Goal: Task Accomplishment & Management: Manage account settings

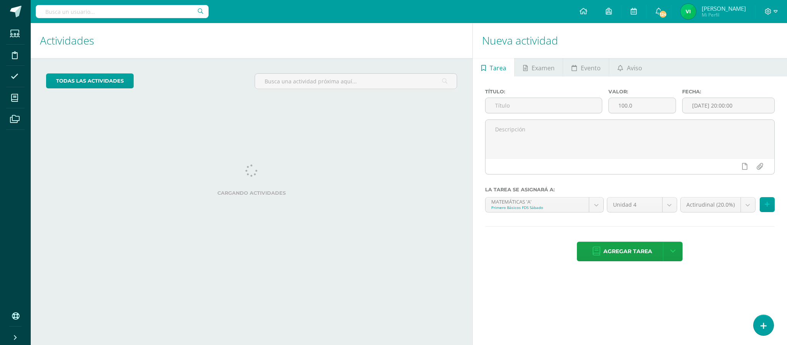
click at [322, 197] on div "Cargando actividades" at bounding box center [251, 181] width 411 height 35
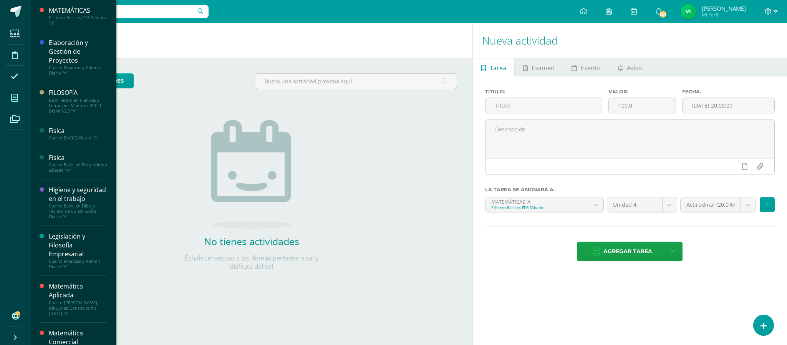
click at [17, 97] on icon at bounding box center [14, 98] width 7 height 8
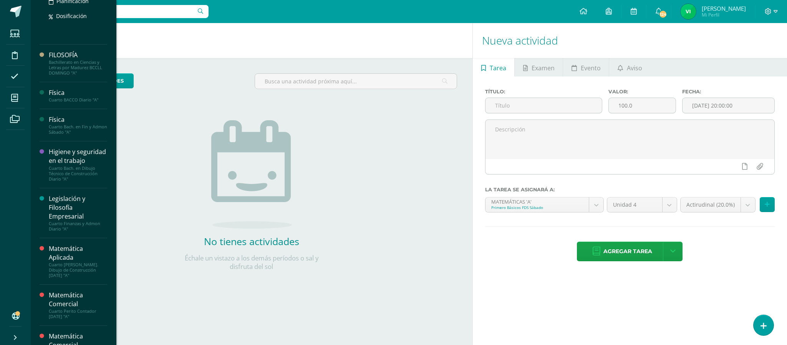
scroll to position [231, 0]
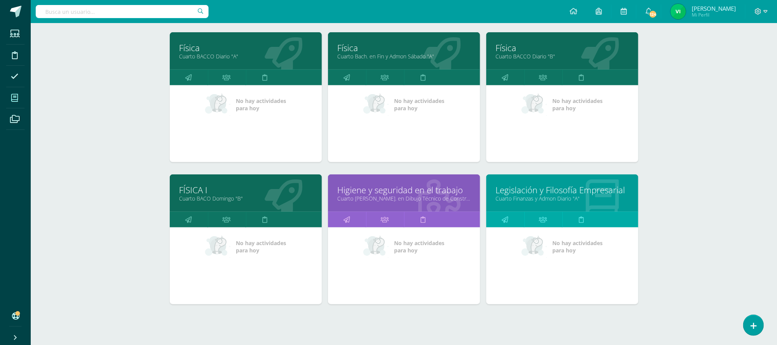
scroll to position [274, 0]
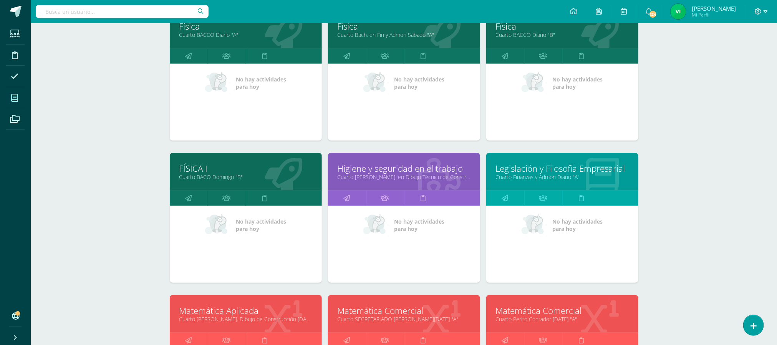
click at [535, 175] on link "Cuarto Finanzas y Admon Diario "A"" at bounding box center [562, 176] width 133 height 7
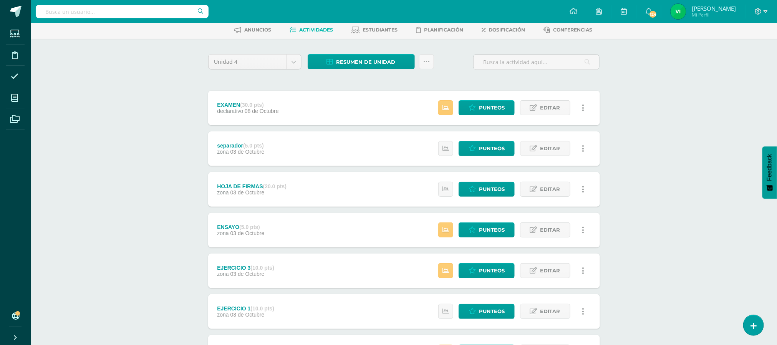
scroll to position [58, 0]
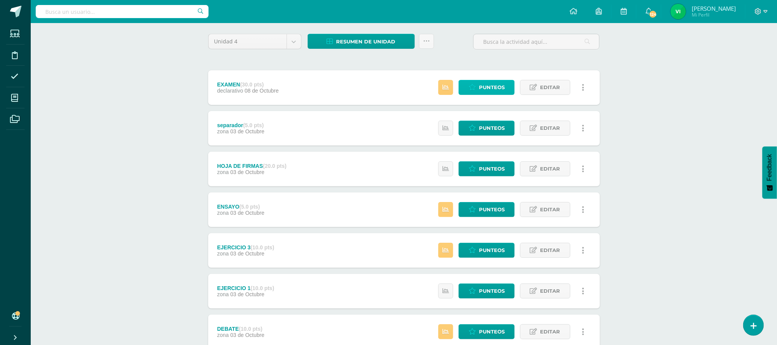
click at [479, 85] on span "Punteos" at bounding box center [492, 87] width 26 height 14
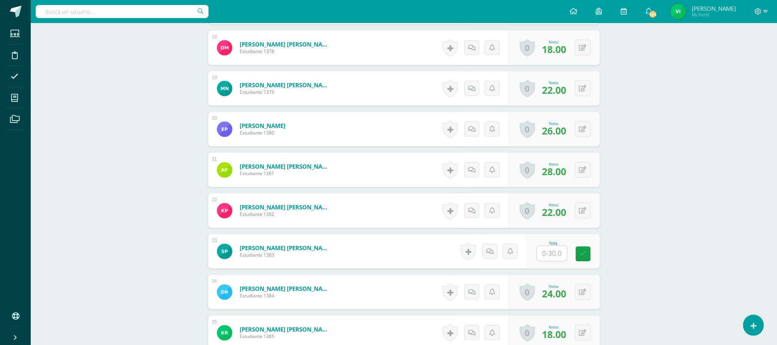
scroll to position [934, 0]
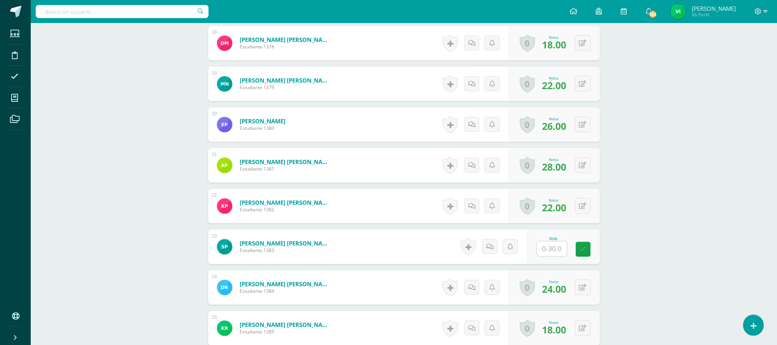
click at [554, 252] on input "text" at bounding box center [552, 248] width 30 height 15
type input "24"
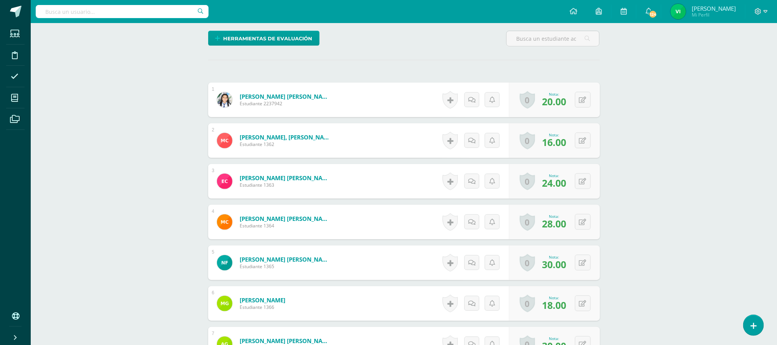
scroll to position [0, 0]
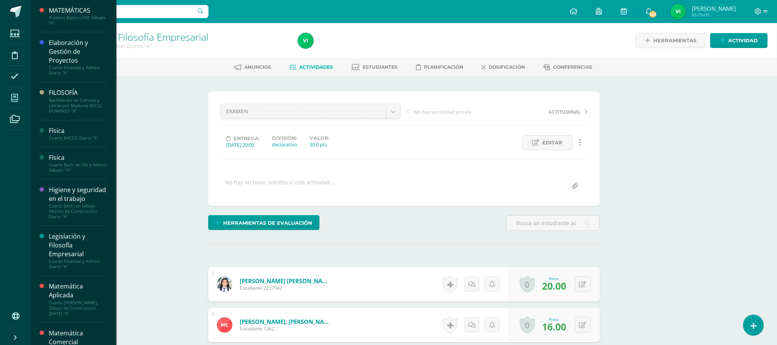
click at [16, 98] on icon at bounding box center [14, 98] width 7 height 8
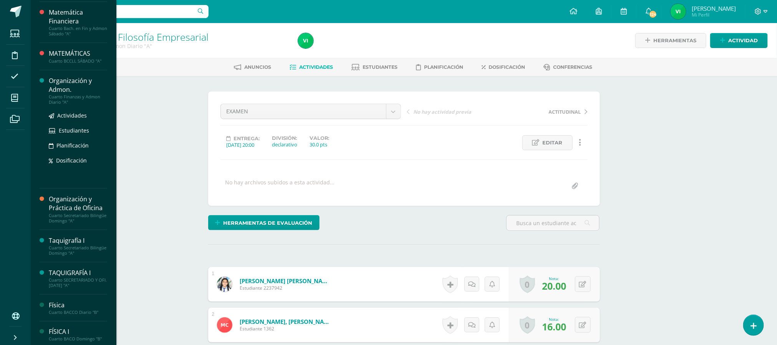
scroll to position [443, 0]
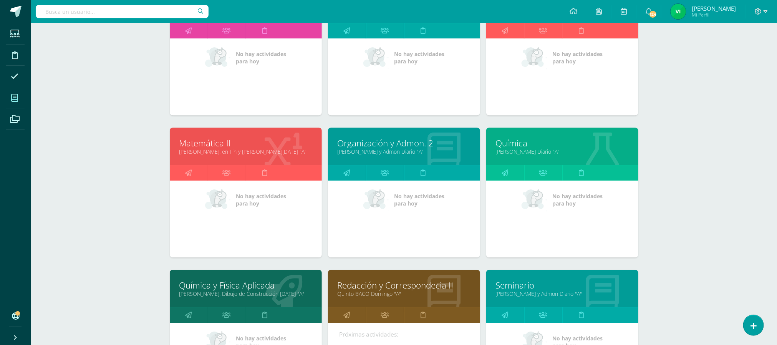
scroll to position [1268, 0]
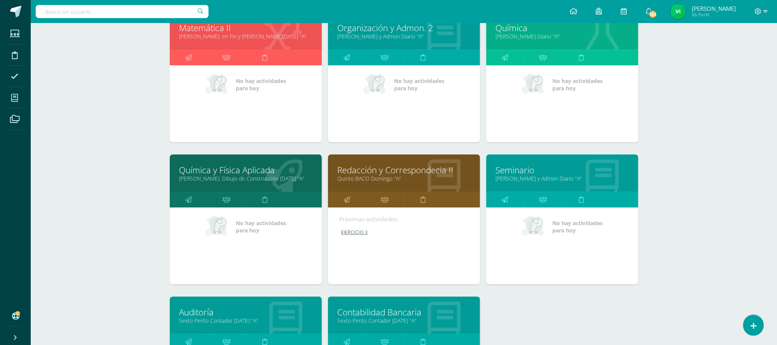
click at [373, 180] on link "Quinto BACO Domingo "A"" at bounding box center [404, 178] width 133 height 7
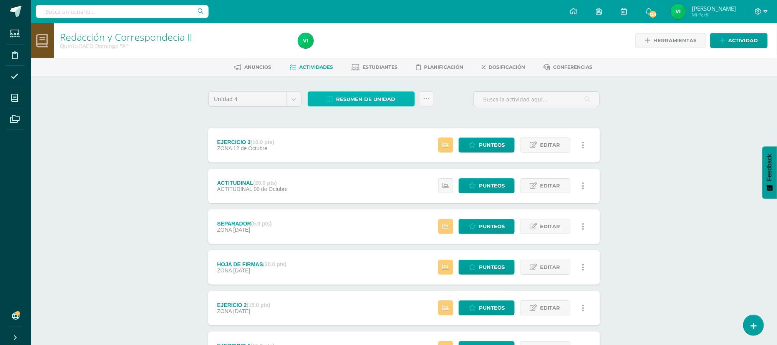
click at [375, 98] on span "Resumen de unidad" at bounding box center [366, 99] width 59 height 14
click at [367, 72] on link "Descargar como XLS" at bounding box center [361, 72] width 82 height 12
click at [375, 70] on link "Descargar como XLS" at bounding box center [361, 72] width 82 height 12
click at [469, 119] on div "Unidad 4 Unidad 1 Unidad 2 Unidad 3 Unidad 4 Resumen de unidad Subir actividade…" at bounding box center [404, 246] width 398 height 310
click at [377, 66] on span "Estudiantes" at bounding box center [380, 67] width 35 height 6
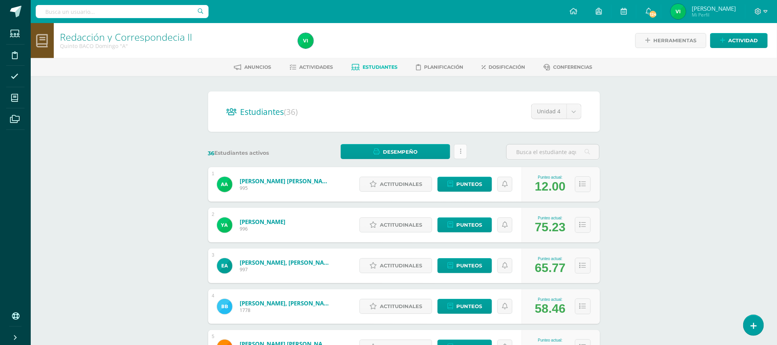
click at [458, 151] on link at bounding box center [460, 151] width 13 height 15
click at [307, 66] on span "Actividades" at bounding box center [316, 67] width 34 height 6
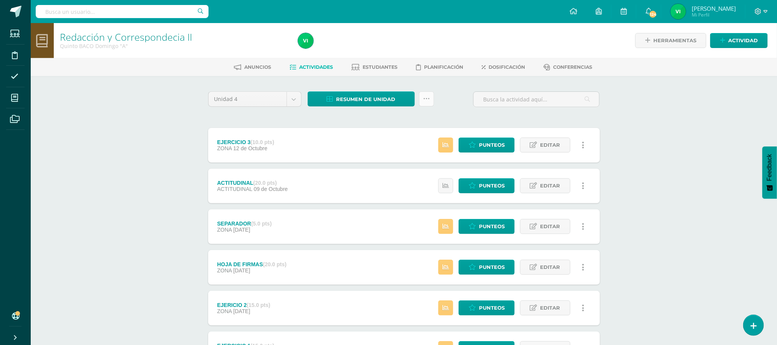
click at [429, 101] on icon at bounding box center [426, 99] width 7 height 7
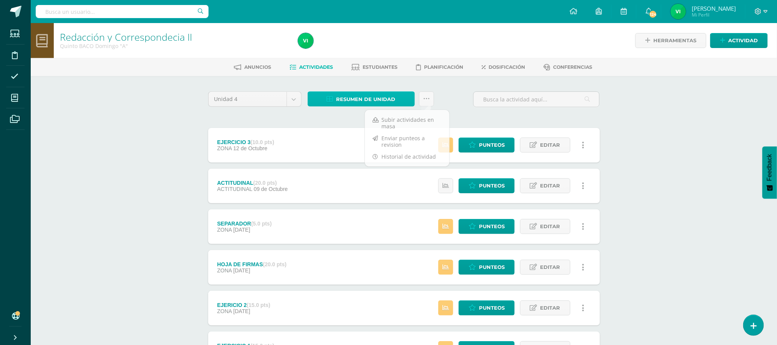
click at [381, 99] on span "Resumen de unidad" at bounding box center [366, 99] width 59 height 14
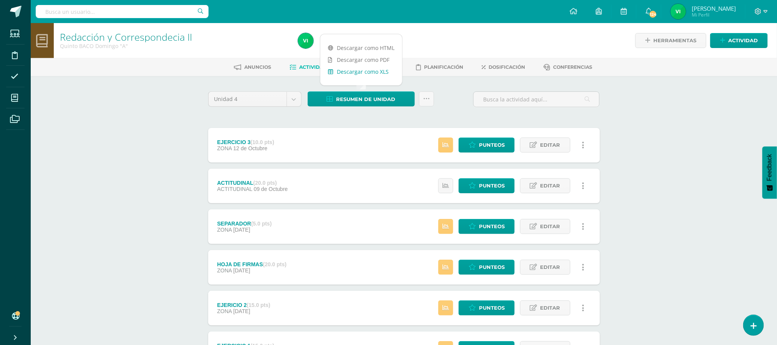
click at [363, 75] on link "Descargar como XLS" at bounding box center [361, 72] width 82 height 12
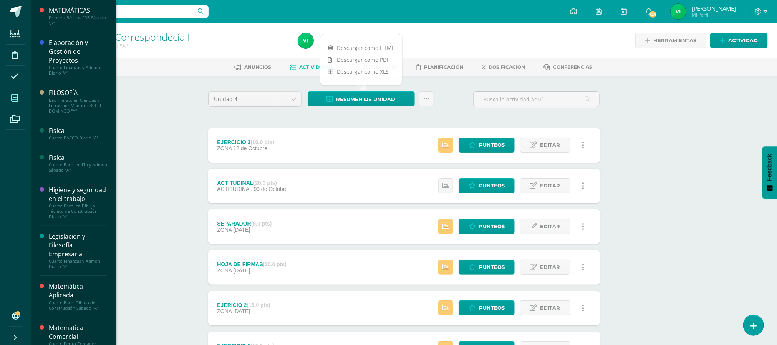
click at [14, 97] on icon at bounding box center [14, 98] width 7 height 8
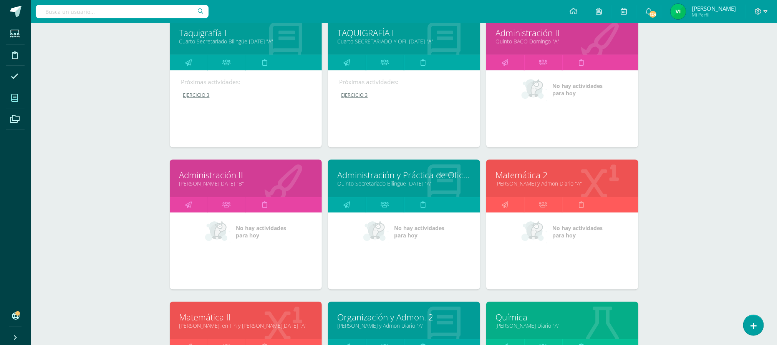
scroll to position [980, 0]
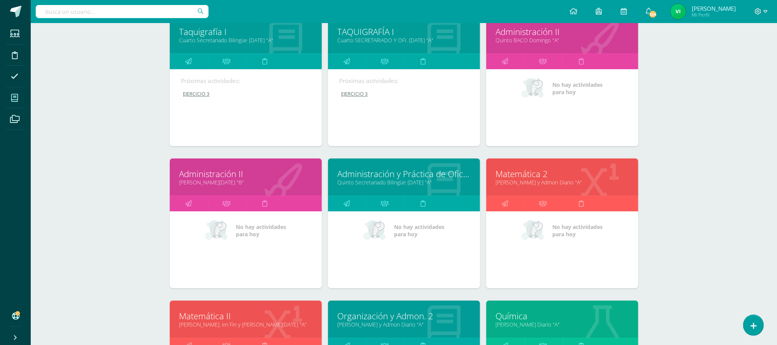
click at [524, 32] on link "Administración II" at bounding box center [562, 32] width 133 height 12
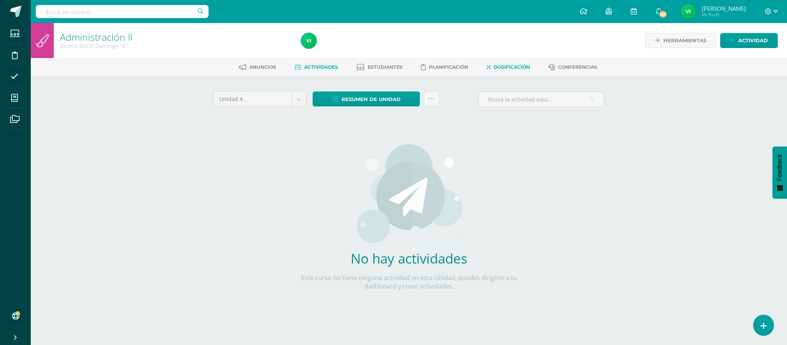
click at [504, 68] on span "Dosificación" at bounding box center [512, 67] width 36 height 6
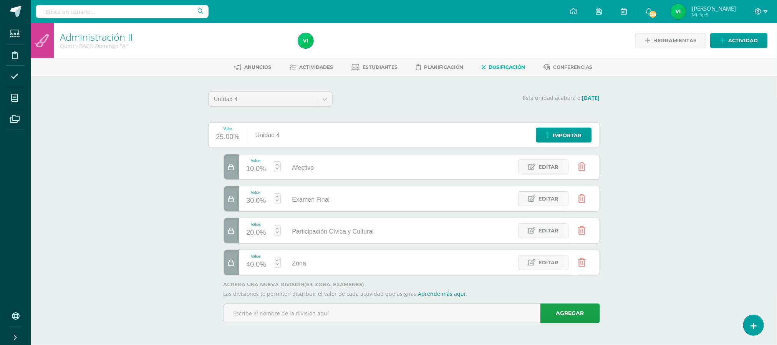
click at [236, 175] on div at bounding box center [231, 166] width 15 height 25
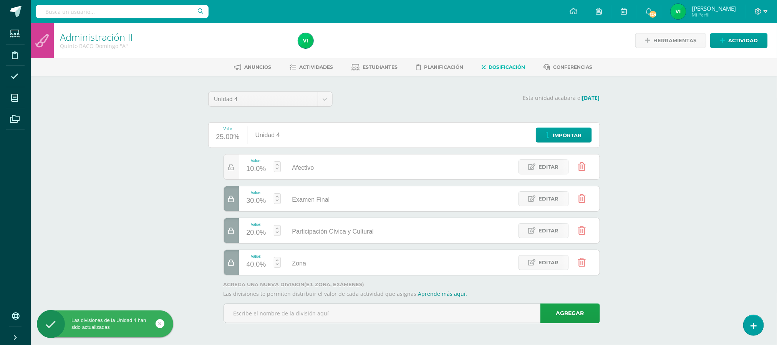
click at [232, 201] on icon at bounding box center [232, 199] width 6 height 7
click at [231, 232] on icon at bounding box center [232, 231] width 6 height 7
click at [231, 265] on icon at bounding box center [232, 263] width 6 height 7
click at [584, 262] on icon at bounding box center [582, 262] width 8 height 8
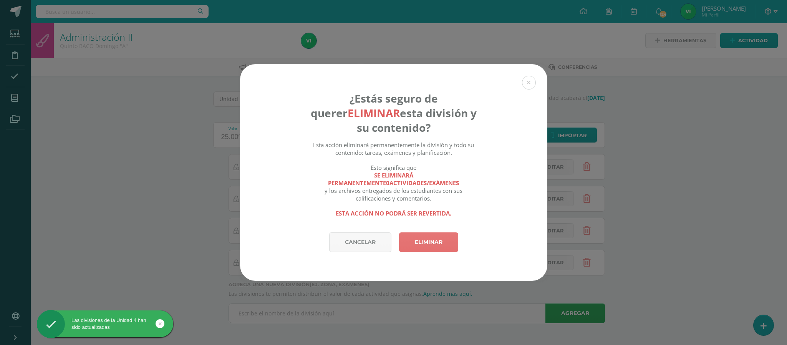
click at [449, 245] on link "Eliminar" at bounding box center [428, 242] width 59 height 20
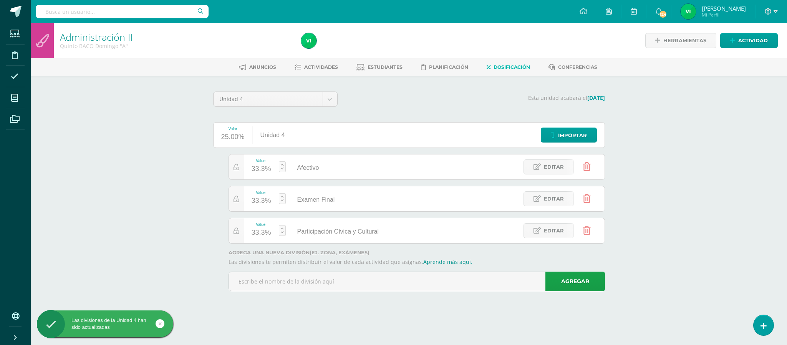
click at [586, 234] on icon at bounding box center [587, 230] width 8 height 8
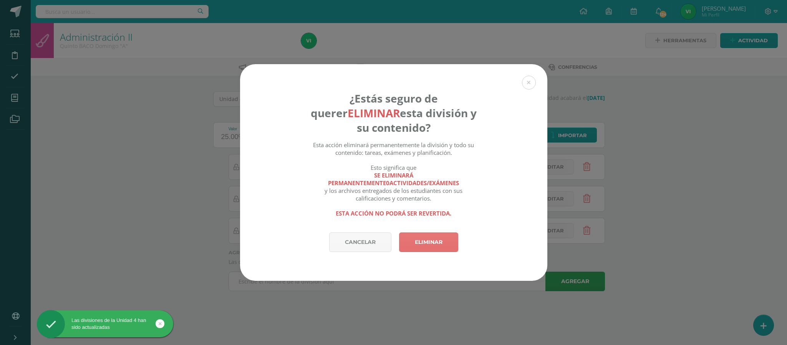
click at [443, 247] on link "Eliminar" at bounding box center [428, 242] width 59 height 20
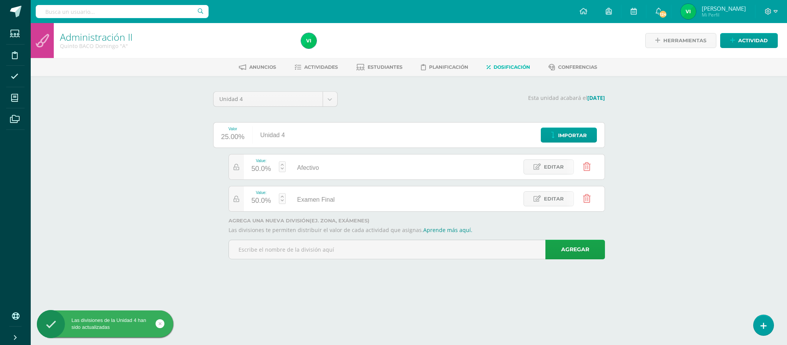
click at [588, 202] on icon at bounding box center [587, 198] width 8 height 8
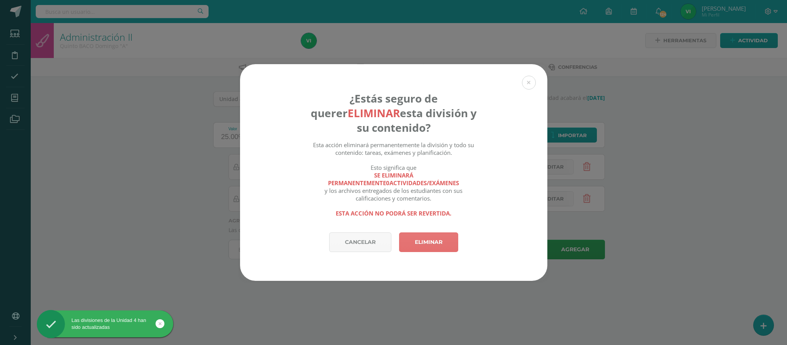
click at [435, 245] on link "Eliminar" at bounding box center [428, 242] width 59 height 20
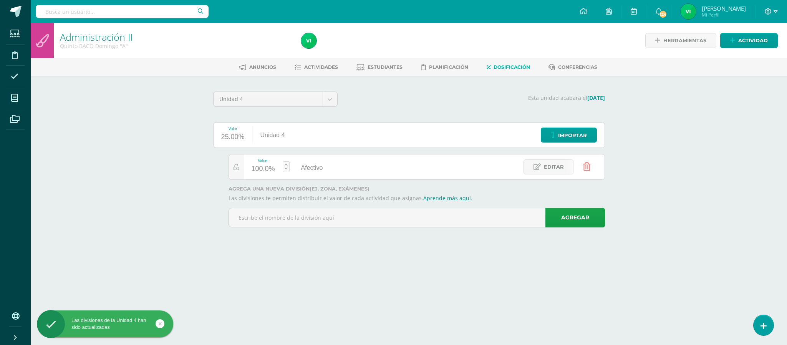
click at [587, 169] on icon at bounding box center [587, 167] width 8 height 8
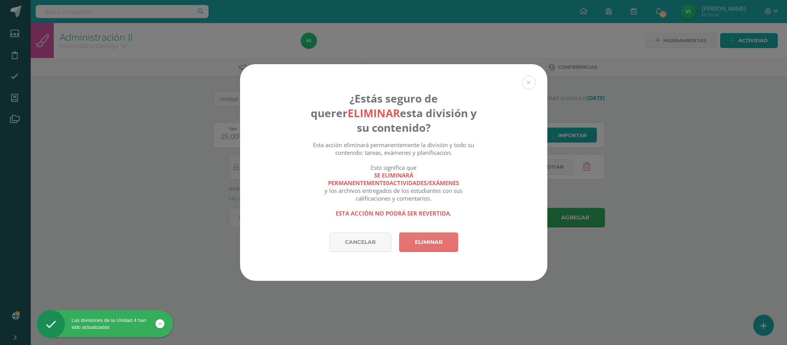
click at [429, 244] on link "Eliminar" at bounding box center [428, 242] width 59 height 20
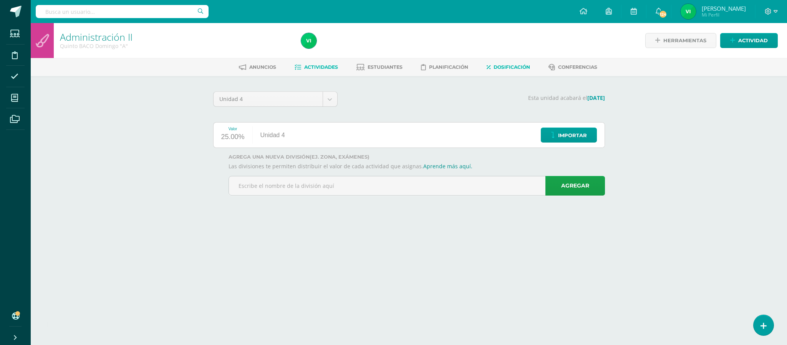
click at [321, 70] on link "Actividades" at bounding box center [316, 67] width 43 height 12
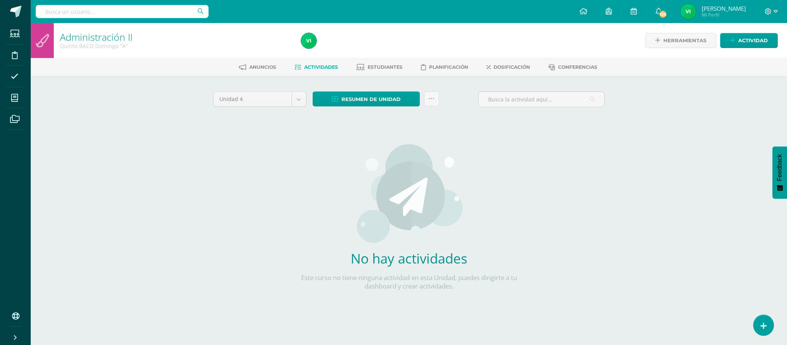
click at [440, 97] on div "Resumen de unidad Descargar como HTML Descargar como PDF Descargar como XLS Sub…" at bounding box center [376, 102] width 133 height 22
click at [432, 99] on icon at bounding box center [431, 99] width 7 height 7
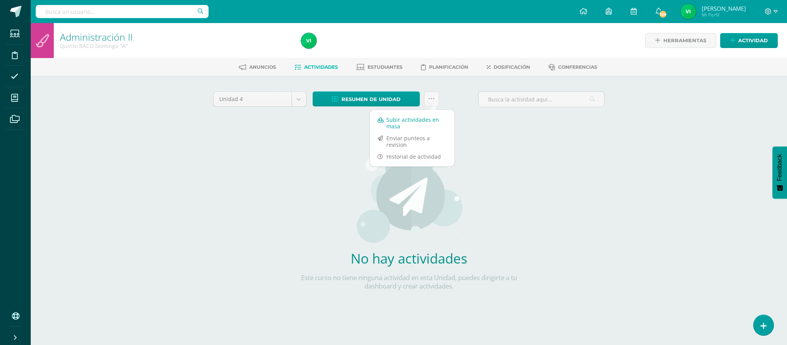
click at [408, 125] on link "Subir actividades en masa" at bounding box center [412, 123] width 85 height 18
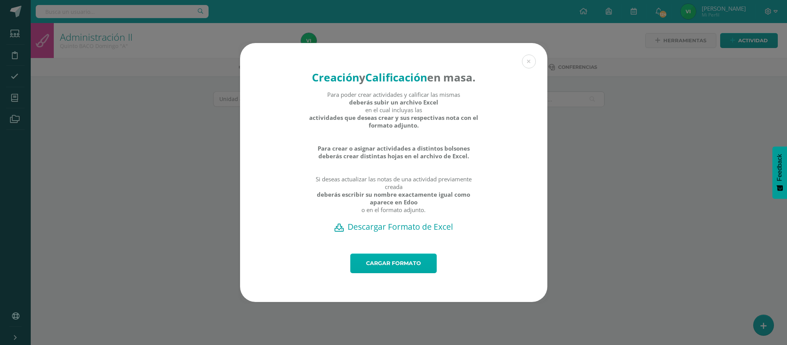
click at [384, 272] on link "Cargar formato" at bounding box center [393, 264] width 86 height 20
click at [527, 55] on button at bounding box center [529, 62] width 14 height 14
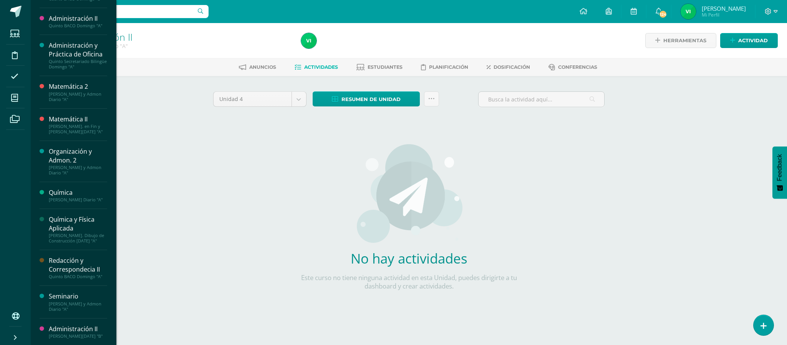
scroll to position [807, 0]
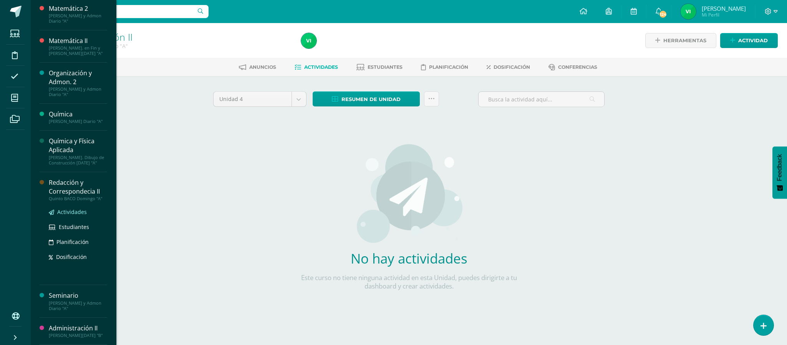
click at [69, 216] on span "Actividades" at bounding box center [72, 211] width 30 height 7
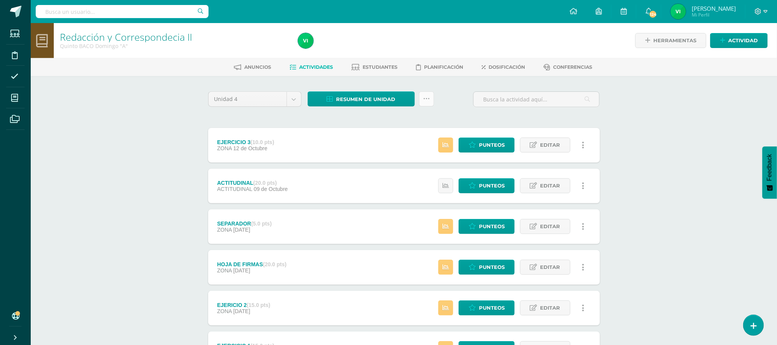
click at [425, 104] on link at bounding box center [426, 98] width 15 height 15
click at [407, 124] on link "Subir actividades en masa" at bounding box center [407, 123] width 85 height 18
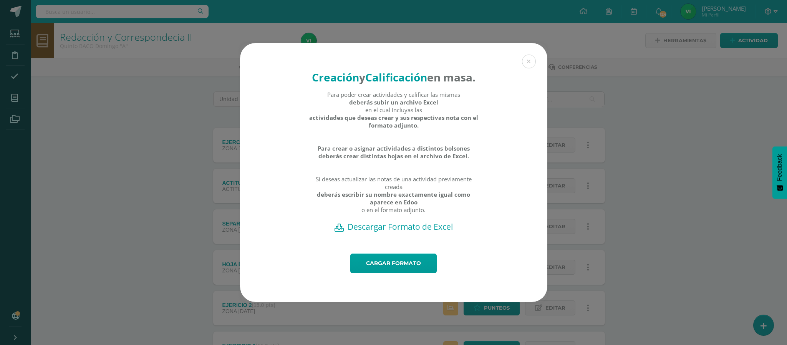
click at [390, 232] on h2 "Descargar Formato de Excel" at bounding box center [394, 226] width 280 height 11
drag, startPoint x: 527, startPoint y: 53, endPoint x: 508, endPoint y: 55, distance: 19.7
click at [527, 55] on button at bounding box center [529, 62] width 14 height 14
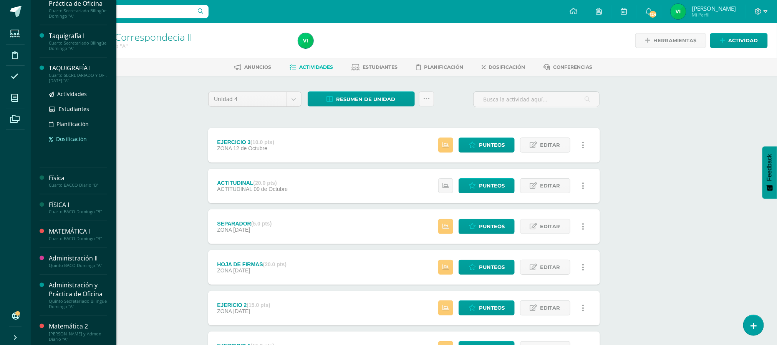
scroll to position [624, 0]
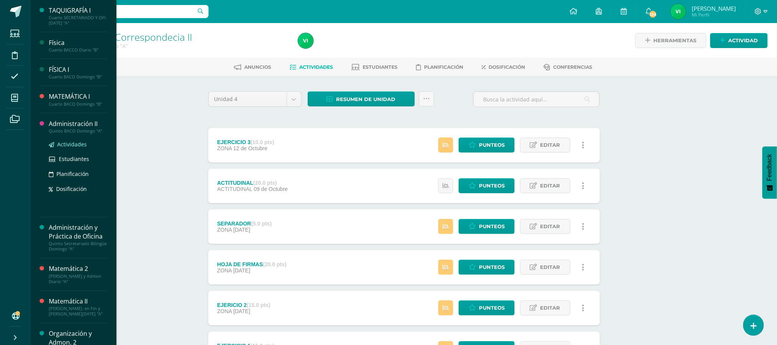
click at [70, 148] on span "Actividades" at bounding box center [72, 144] width 30 height 7
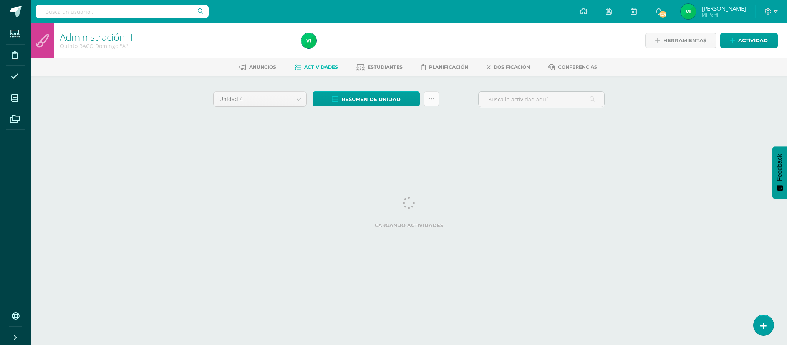
click at [430, 100] on icon at bounding box center [431, 99] width 7 height 7
click at [397, 123] on link "Subir actividades en masa" at bounding box center [412, 123] width 85 height 18
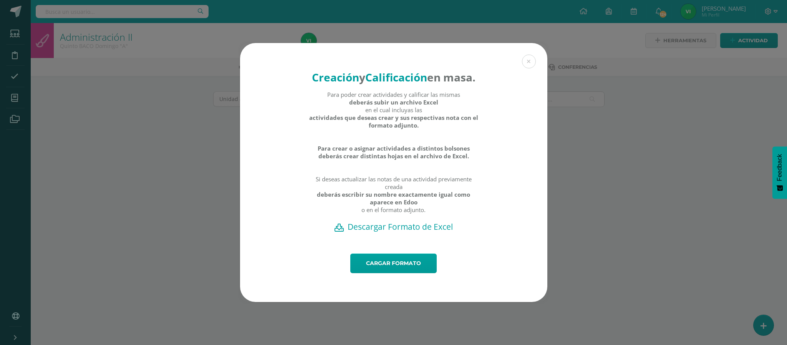
drag, startPoint x: 407, startPoint y: 285, endPoint x: 405, endPoint y: 289, distance: 4.8
click at [406, 290] on div "Cargar formato" at bounding box center [393, 278] width 307 height 48
click at [402, 273] on link "Cargar formato" at bounding box center [393, 264] width 86 height 20
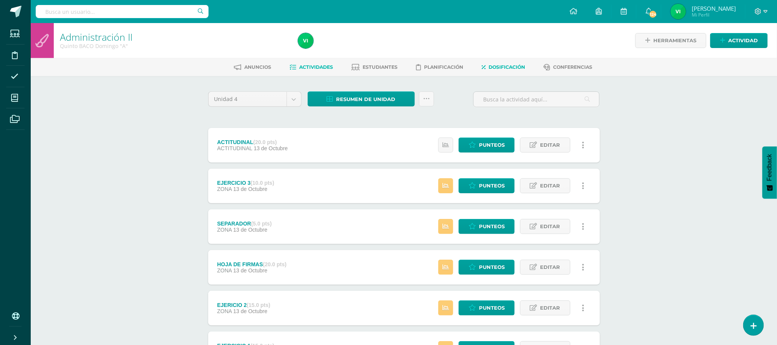
click at [507, 65] on span "Dosificación" at bounding box center [507, 67] width 36 height 6
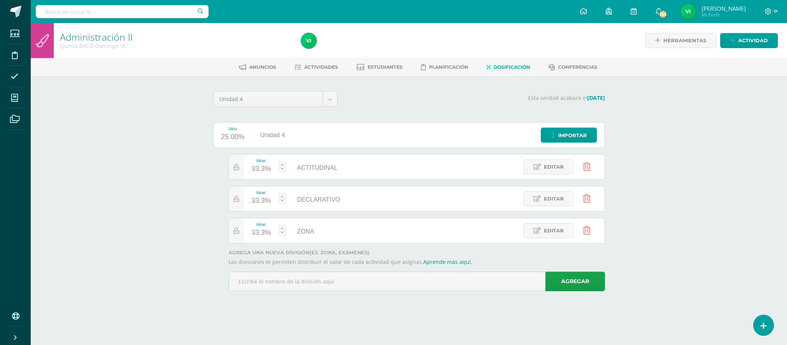
click at [263, 232] on div "33.3%" at bounding box center [262, 233] width 20 height 12
type input "60"
click at [333, 210] on link "Guardar" at bounding box center [323, 211] width 53 height 10
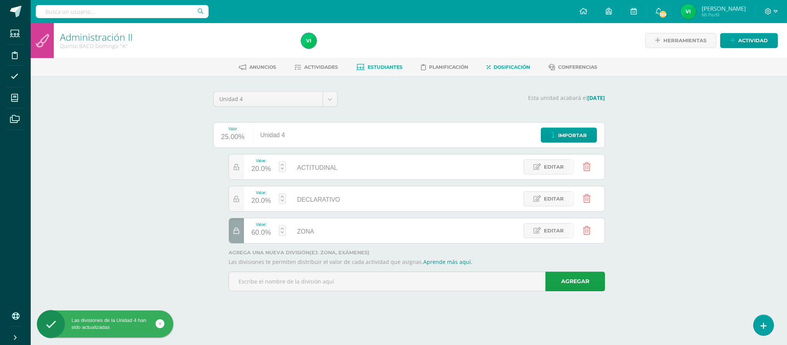
click at [390, 64] on span "Estudiantes" at bounding box center [385, 67] width 35 height 6
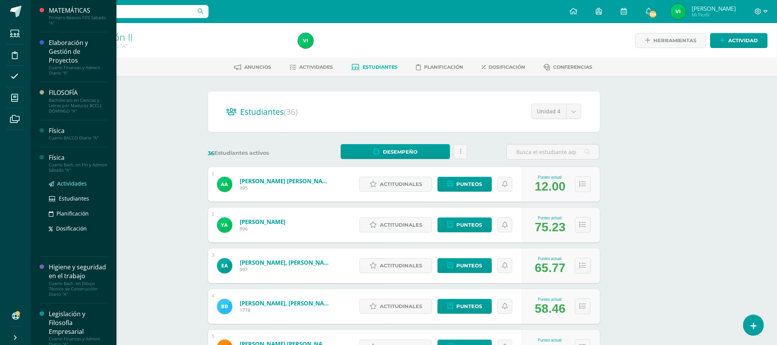
click at [62, 182] on span "Actividades" at bounding box center [72, 183] width 30 height 7
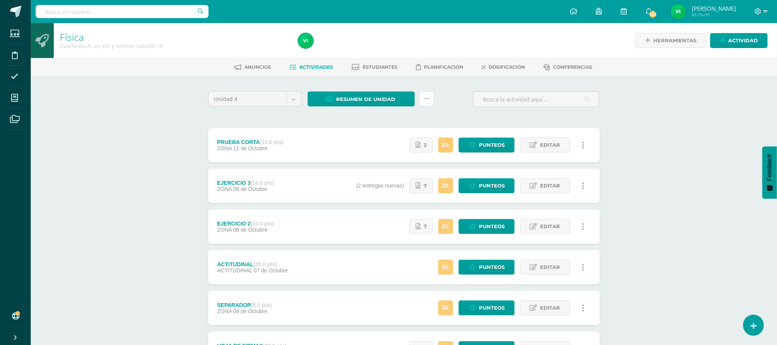
click at [426, 98] on icon at bounding box center [426, 99] width 7 height 7
click at [403, 124] on link "Subir actividades en masa" at bounding box center [407, 123] width 85 height 18
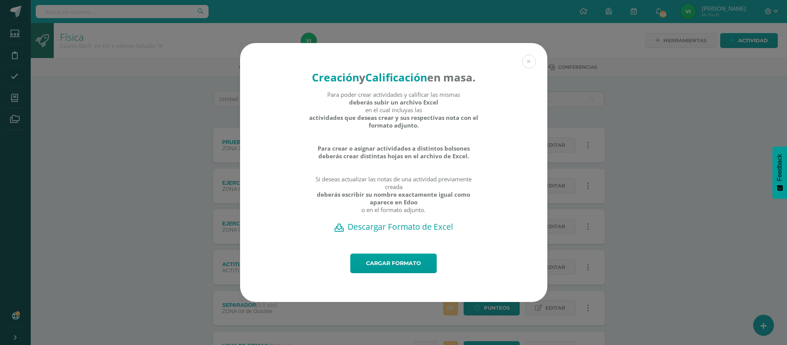
click at [386, 232] on h2 "Descargar Formato de Excel" at bounding box center [394, 226] width 280 height 11
click at [526, 55] on button at bounding box center [529, 62] width 14 height 14
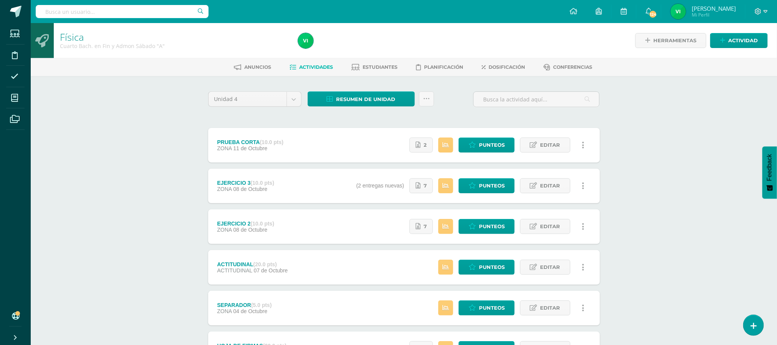
click at [639, 195] on div "Física Cuarto Bach. en Fin y Admon Sábado "A" Herramientas Detalle de asistenci…" at bounding box center [404, 240] width 746 height 435
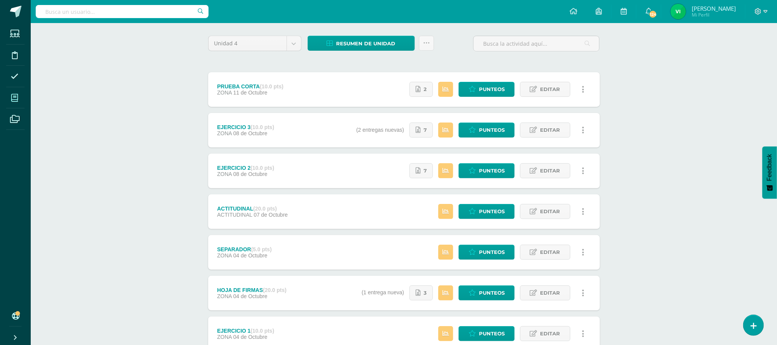
scroll to position [816, 0]
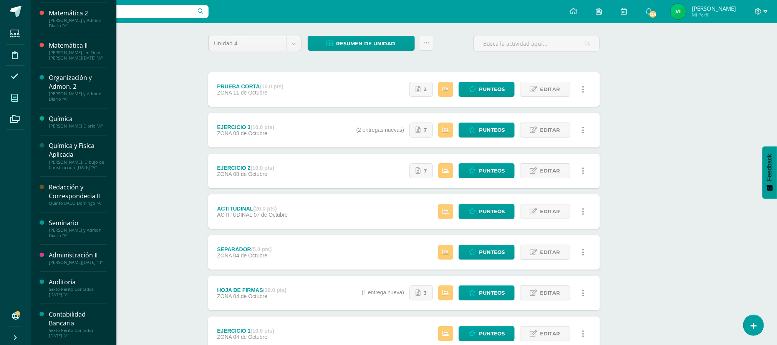
click at [12, 95] on icon at bounding box center [14, 98] width 7 height 8
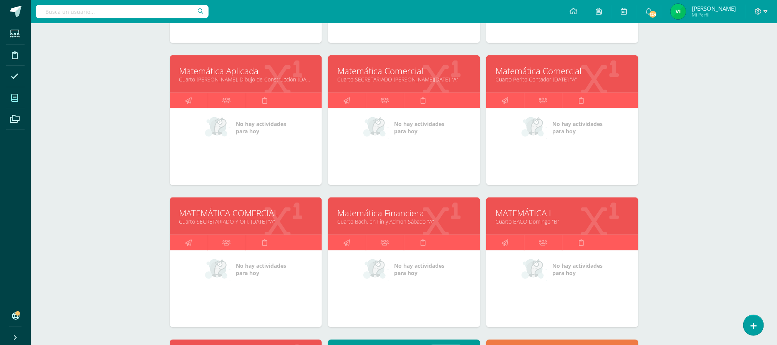
scroll to position [519, 0]
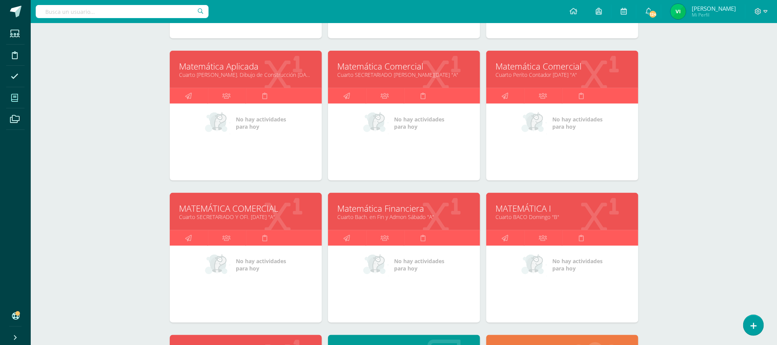
click at [396, 216] on link "Cuarto Bach. en Fin y Admon Sábado "A"" at bounding box center [404, 216] width 133 height 7
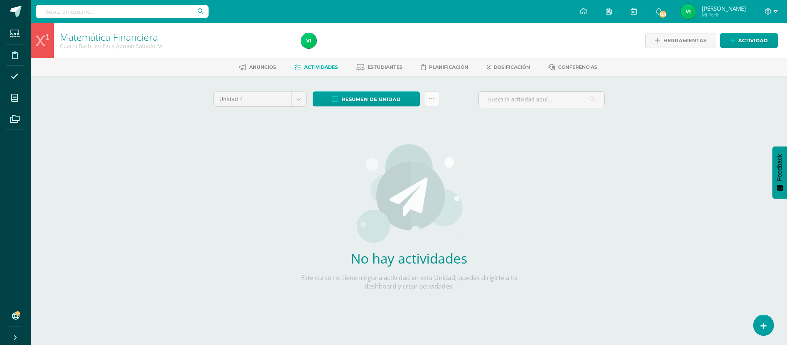
click at [431, 97] on icon at bounding box center [431, 99] width 7 height 7
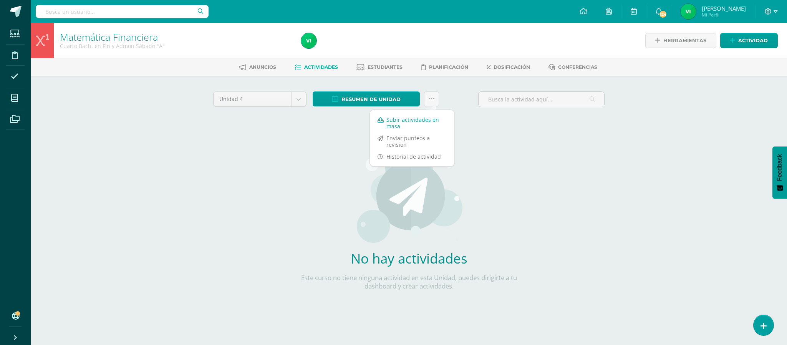
click at [408, 121] on link "Subir actividades en masa" at bounding box center [412, 123] width 85 height 18
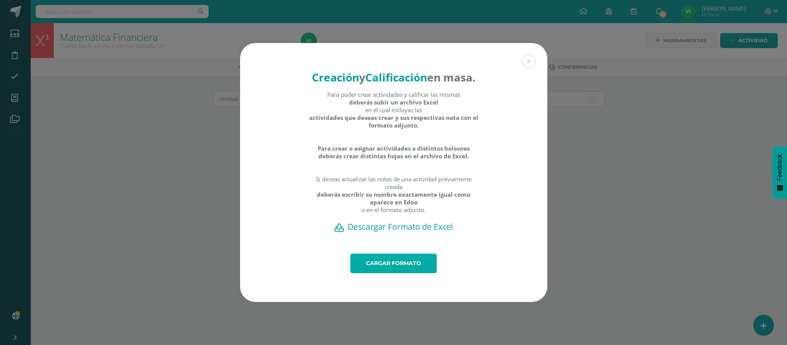
click at [392, 273] on link "Cargar formato" at bounding box center [393, 264] width 86 height 20
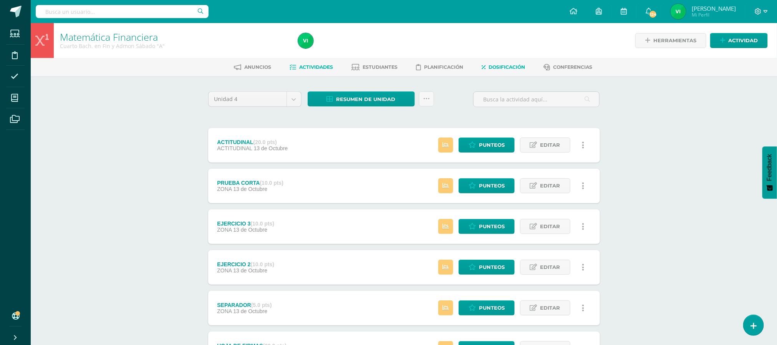
click at [513, 63] on link "Dosificación" at bounding box center [503, 67] width 43 height 12
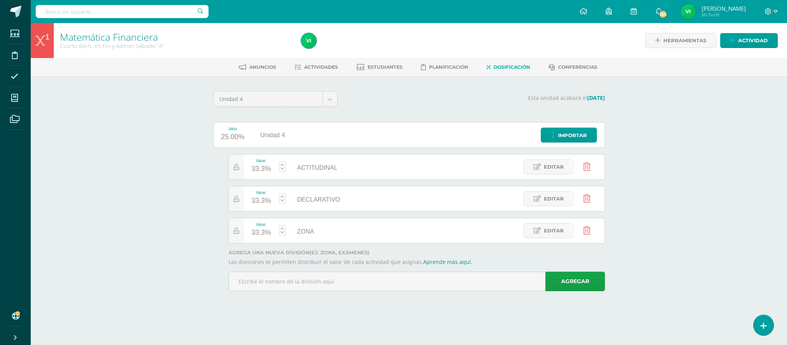
click at [263, 196] on div "33.3%" at bounding box center [262, 201] width 20 height 12
click at [322, 177] on link "Guardar" at bounding box center [323, 179] width 53 height 10
type input "60"
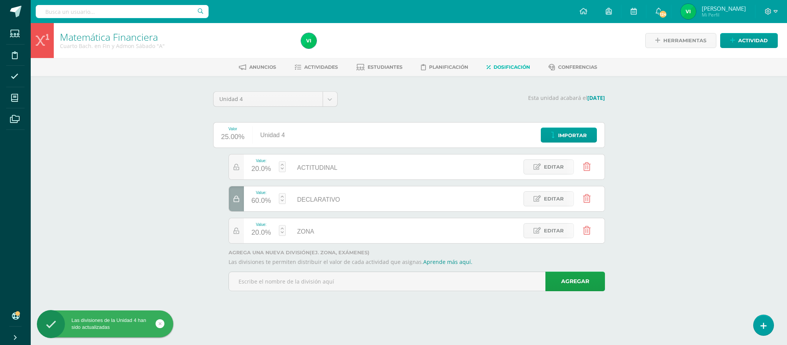
click at [240, 194] on div at bounding box center [236, 198] width 15 height 25
click at [254, 233] on div "33.3%" at bounding box center [262, 233] width 20 height 12
click at [331, 213] on link "Guardar" at bounding box center [323, 211] width 53 height 10
type input "60"
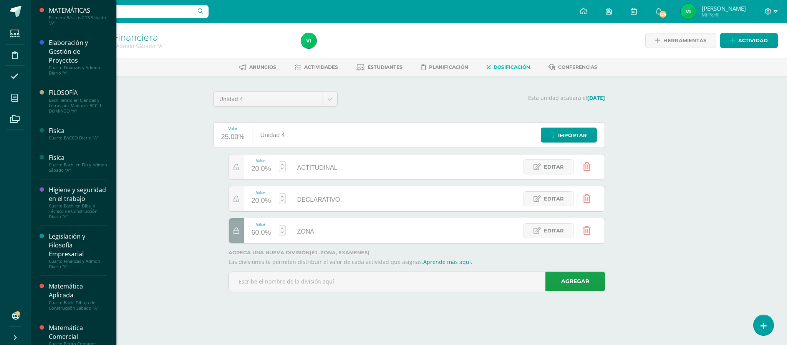
click at [15, 100] on icon at bounding box center [14, 98] width 7 height 8
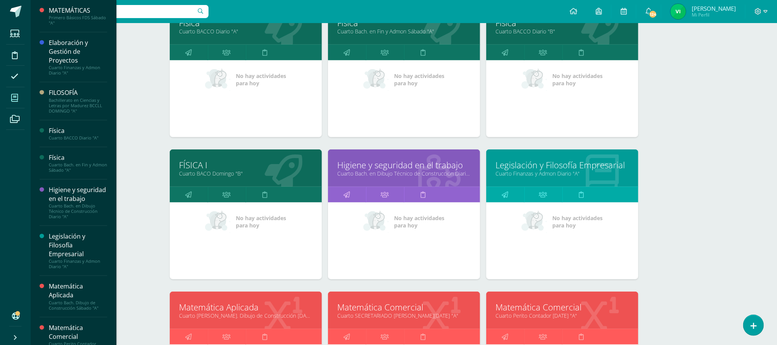
scroll to position [173, 0]
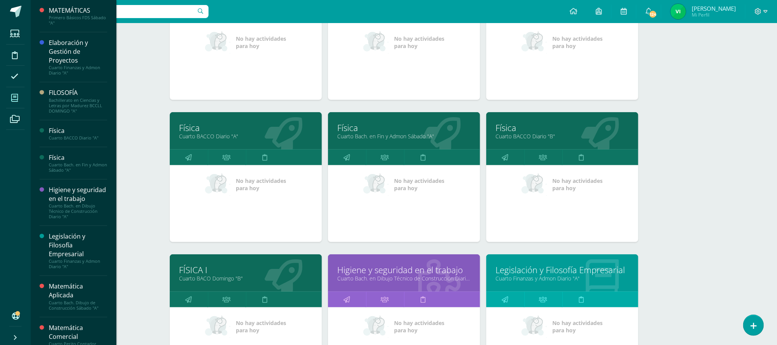
click at [208, 276] on link "Cuarto BACO Domingo "B"" at bounding box center [245, 278] width 133 height 7
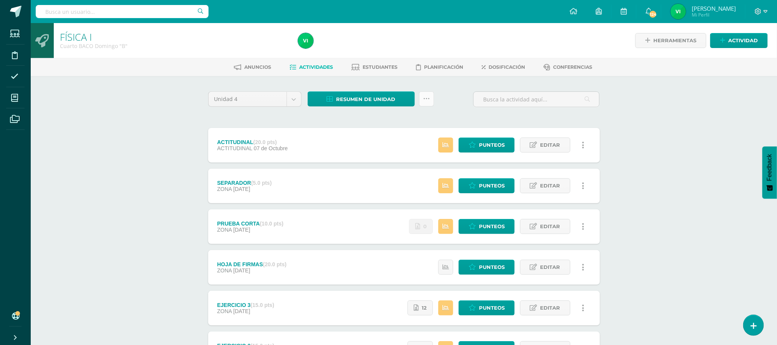
click at [429, 100] on icon at bounding box center [426, 99] width 7 height 7
click at [401, 123] on link "Subir actividades en masa" at bounding box center [407, 123] width 85 height 18
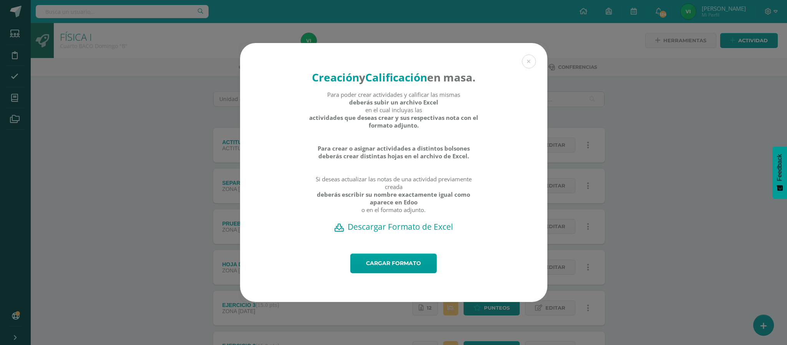
click at [389, 232] on h2 "Descargar Formato de Excel" at bounding box center [394, 226] width 280 height 11
click at [528, 55] on button at bounding box center [529, 62] width 14 height 14
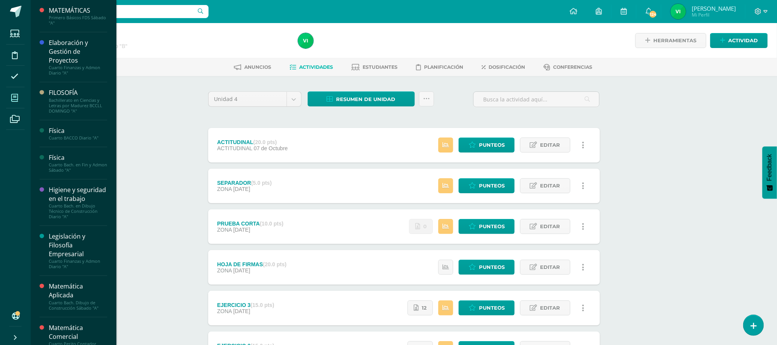
click at [15, 94] on icon at bounding box center [14, 98] width 7 height 8
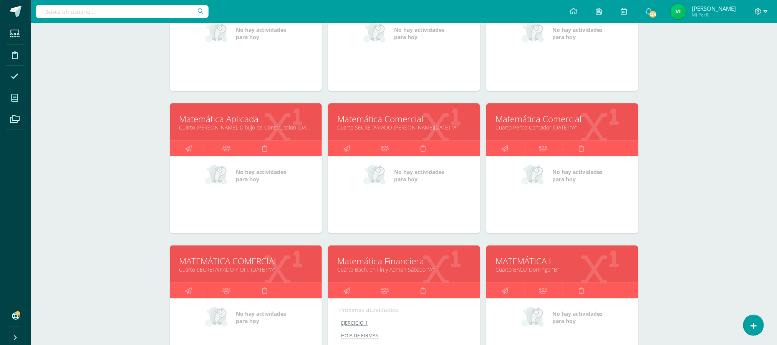
scroll to position [519, 0]
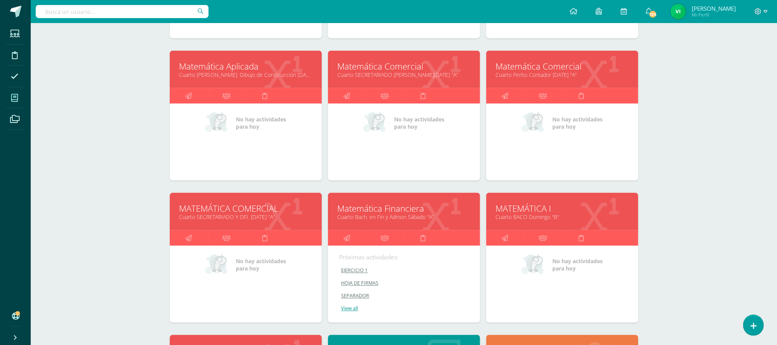
click at [509, 212] on link "MATEMÁTICA I" at bounding box center [562, 208] width 133 height 12
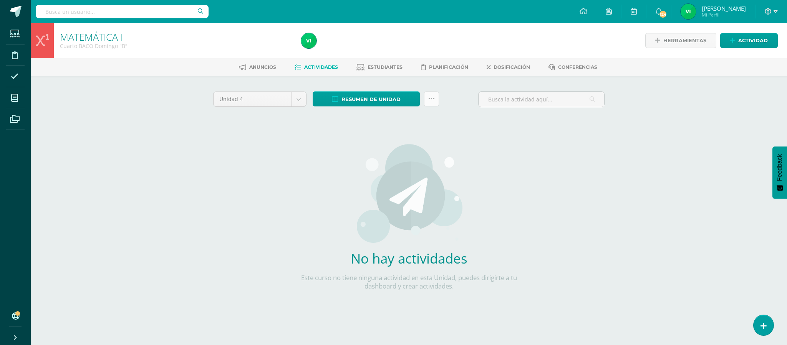
click at [434, 99] on icon at bounding box center [431, 99] width 7 height 7
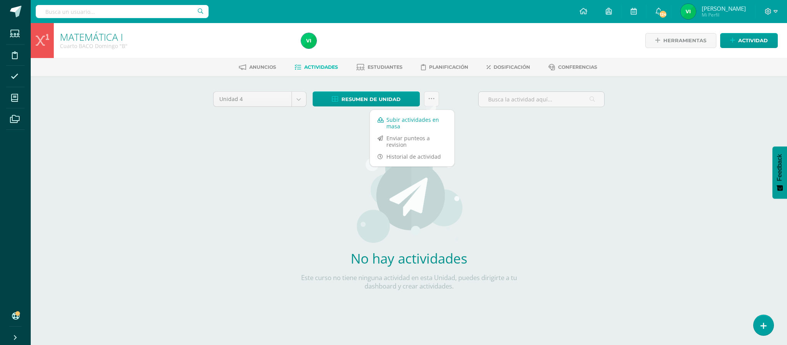
click at [386, 116] on link "Subir actividades en masa" at bounding box center [412, 123] width 85 height 18
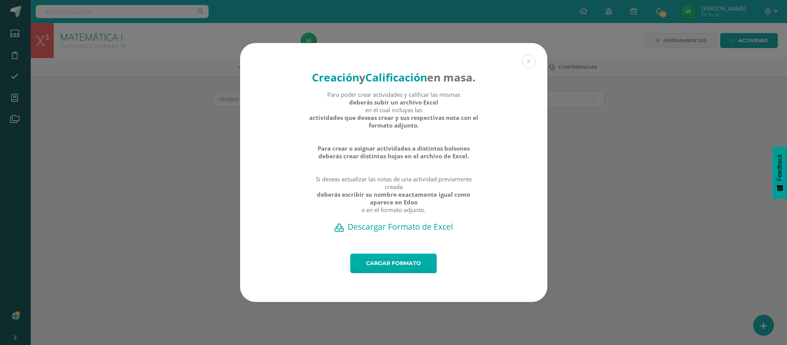
click at [404, 269] on link "Cargar formato" at bounding box center [393, 264] width 86 height 20
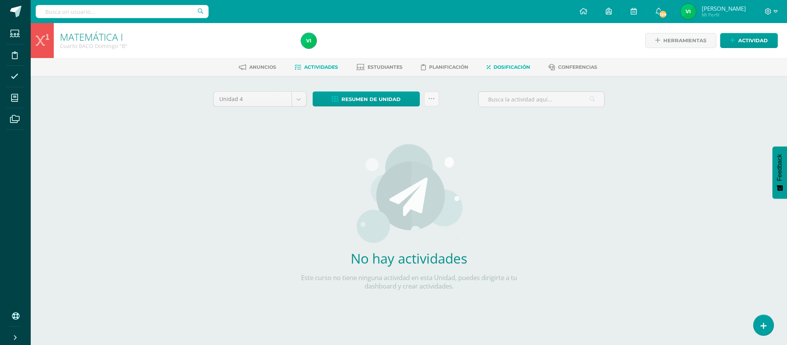
click at [507, 64] on span "Dosificación" at bounding box center [512, 67] width 36 height 6
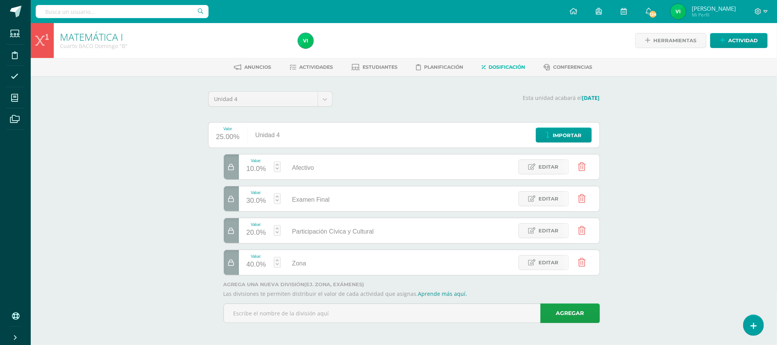
click at [230, 168] on icon at bounding box center [232, 167] width 6 height 7
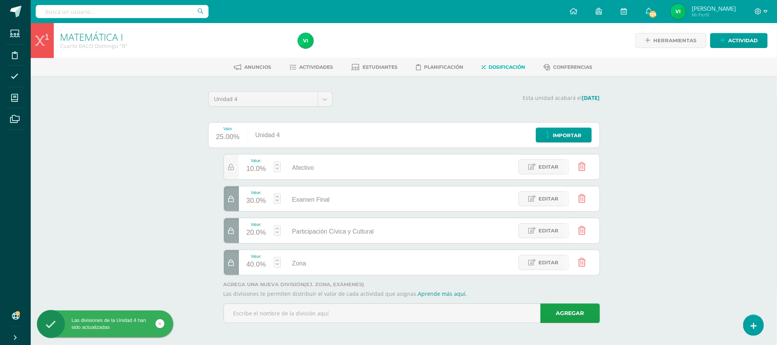
click at [229, 201] on icon at bounding box center [232, 199] width 6 height 7
click at [233, 237] on div at bounding box center [231, 230] width 15 height 25
click at [234, 269] on div at bounding box center [231, 262] width 15 height 25
click at [583, 172] on link at bounding box center [582, 167] width 20 height 20
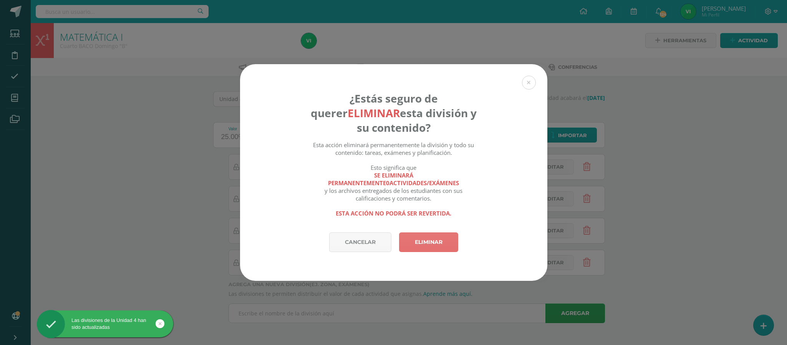
click at [440, 245] on link "Eliminar" at bounding box center [428, 242] width 59 height 20
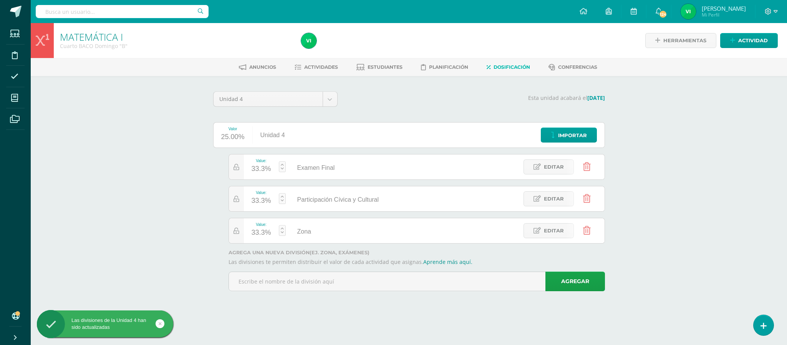
click at [587, 169] on icon at bounding box center [587, 167] width 8 height 8
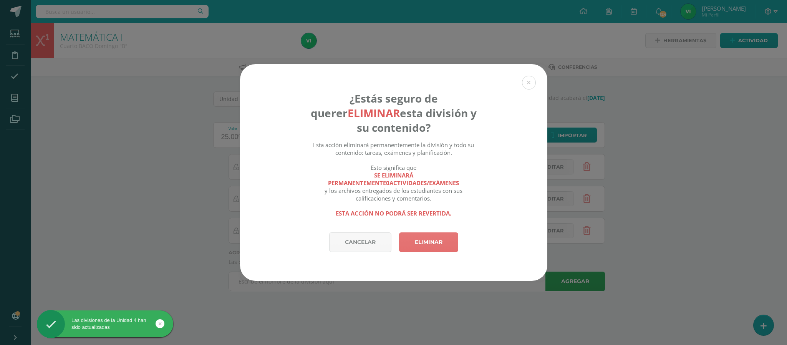
click at [421, 242] on link "Eliminar" at bounding box center [428, 242] width 59 height 20
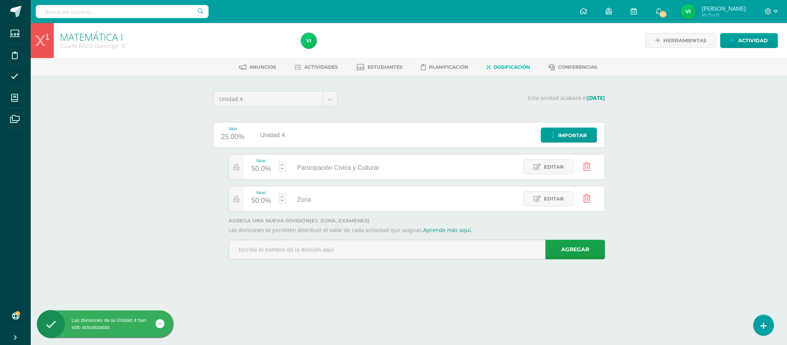
click at [586, 169] on icon at bounding box center [587, 167] width 8 height 8
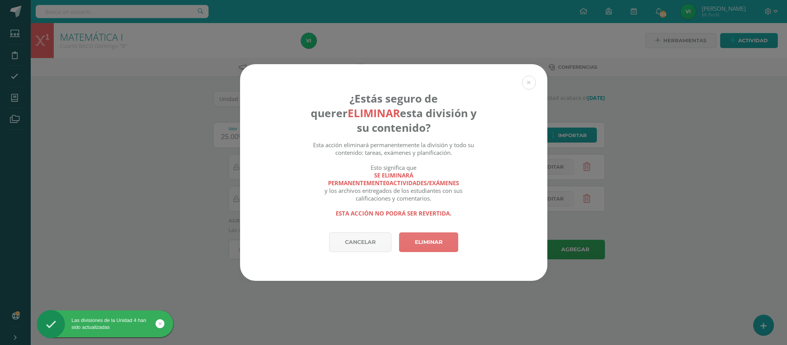
click at [428, 245] on link "Eliminar" at bounding box center [428, 242] width 59 height 20
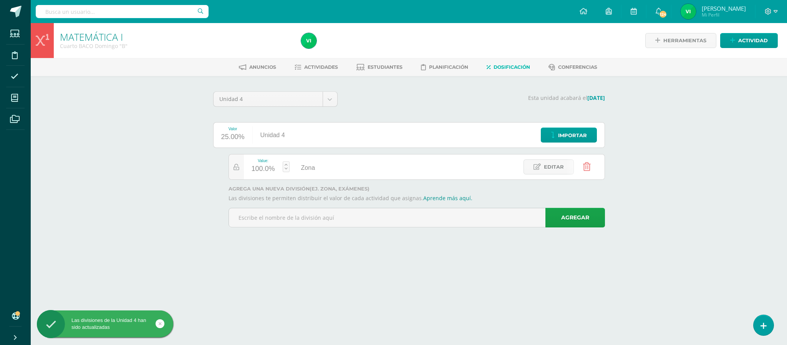
click at [585, 173] on link at bounding box center [587, 167] width 20 height 20
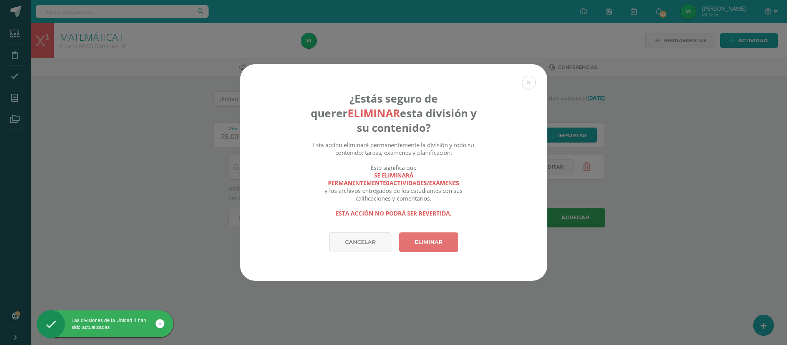
click at [444, 237] on link "Eliminar" at bounding box center [428, 242] width 59 height 20
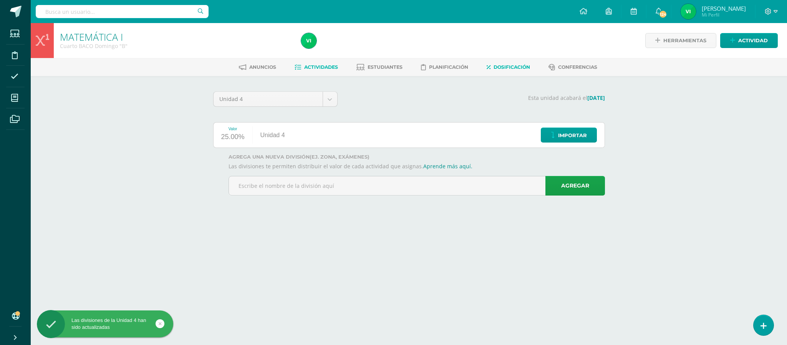
click at [298, 67] on link "Actividades" at bounding box center [316, 67] width 43 height 12
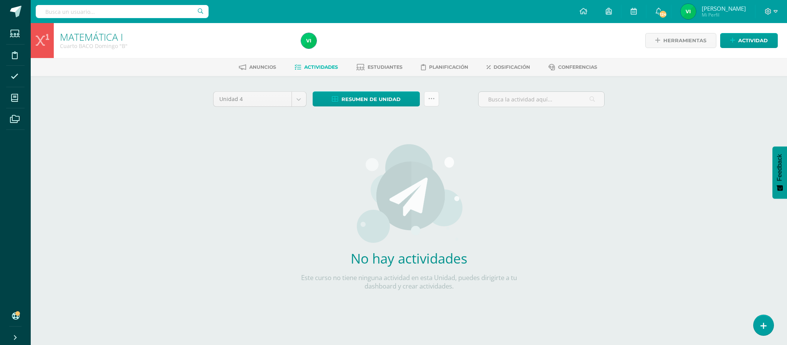
click at [429, 96] on icon at bounding box center [431, 99] width 7 height 7
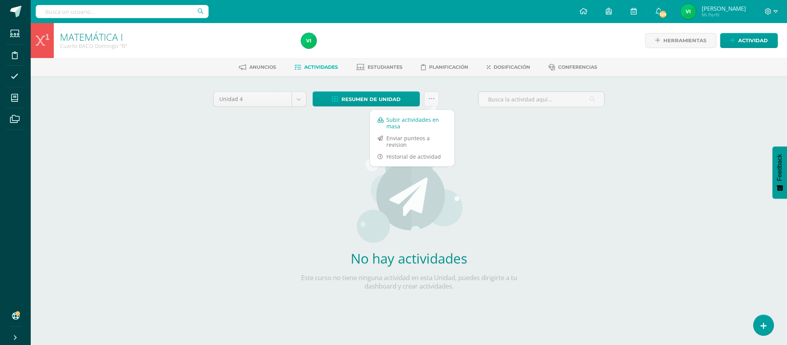
click at [415, 124] on link "Subir actividades en masa" at bounding box center [412, 123] width 85 height 18
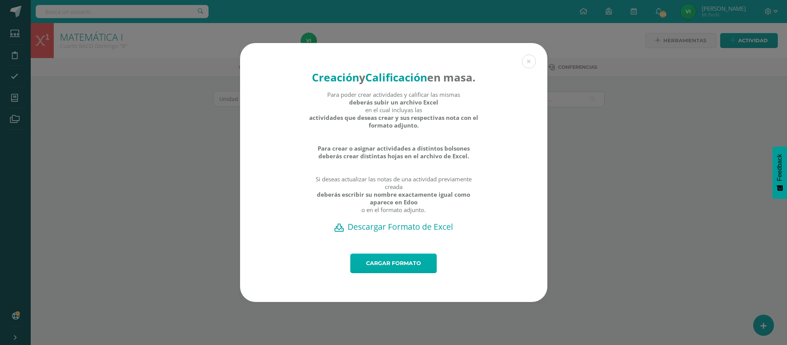
click at [398, 269] on link "Cargar formato" at bounding box center [393, 264] width 86 height 20
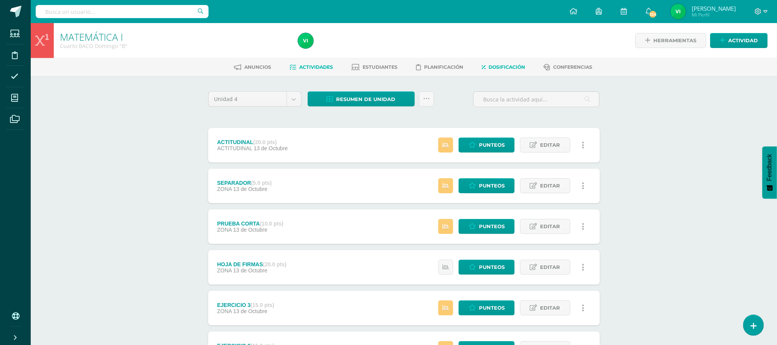
click at [504, 65] on span "Dosificación" at bounding box center [507, 67] width 36 height 6
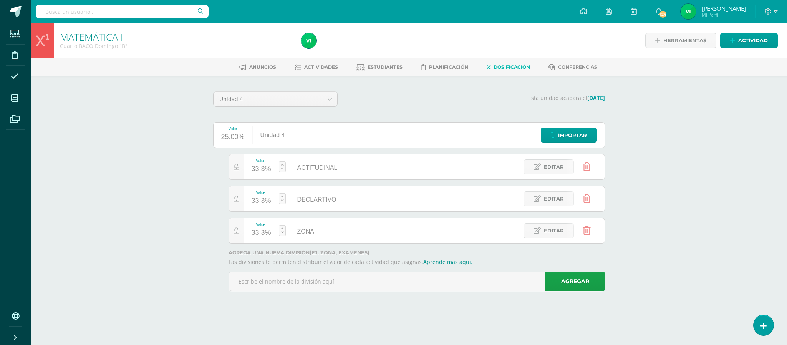
click at [260, 237] on div "33.3%" at bounding box center [262, 233] width 20 height 12
type input "60"
click at [314, 212] on link "Guardar" at bounding box center [323, 211] width 53 height 10
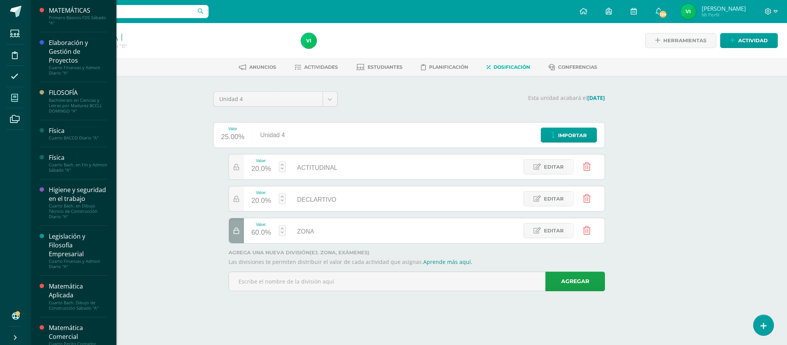
click at [14, 99] on icon at bounding box center [14, 98] width 7 height 8
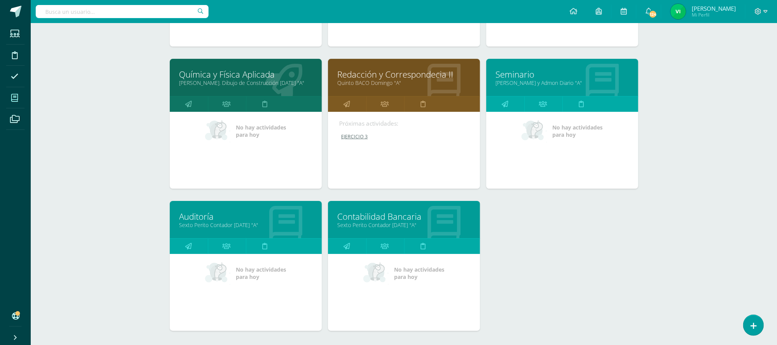
scroll to position [1414, 0]
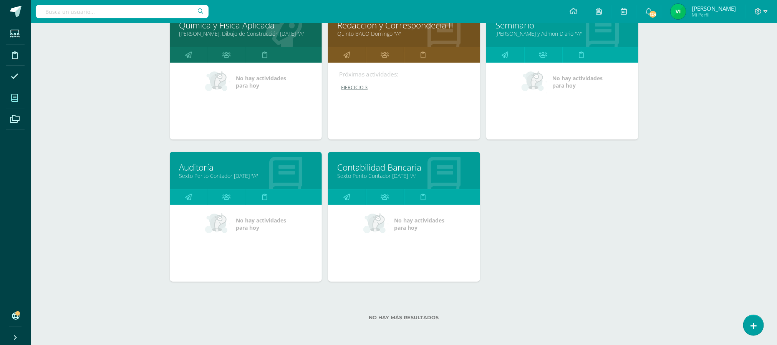
click at [204, 166] on link "Auditoría" at bounding box center [245, 167] width 133 height 12
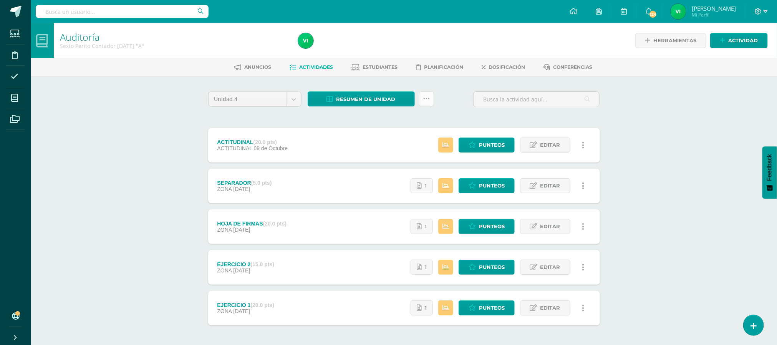
click at [428, 102] on link at bounding box center [426, 98] width 15 height 15
click at [400, 123] on link "Subir actividades en masa" at bounding box center [407, 123] width 85 height 18
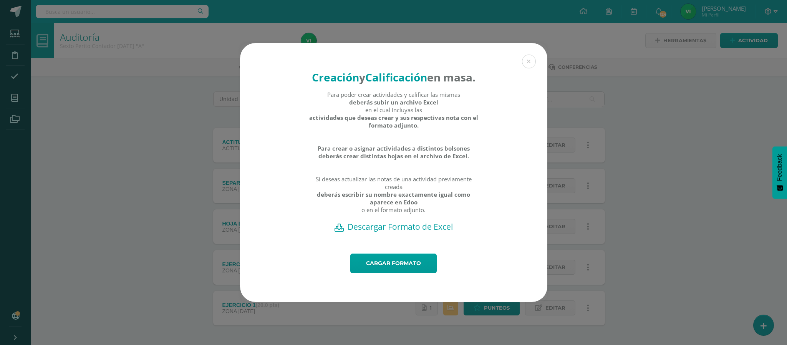
click at [393, 232] on h2 "Descargar Formato de Excel" at bounding box center [394, 226] width 280 height 11
click at [529, 55] on button at bounding box center [529, 62] width 14 height 14
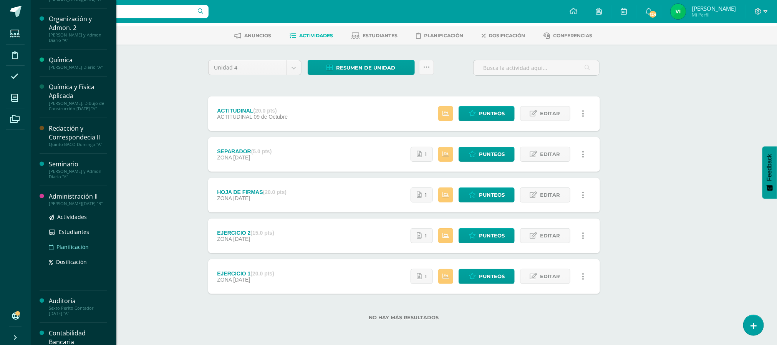
scroll to position [894, 0]
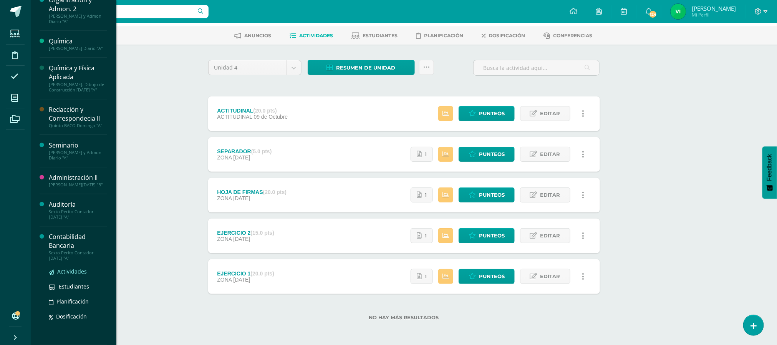
click at [71, 274] on span "Actividades" at bounding box center [72, 271] width 30 height 7
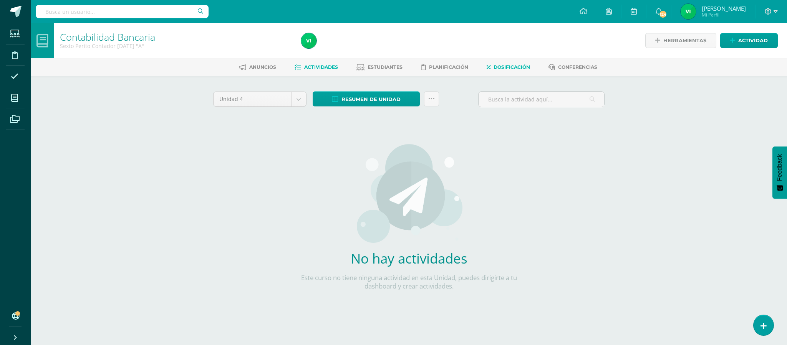
click at [524, 67] on span "Dosificación" at bounding box center [512, 67] width 36 height 6
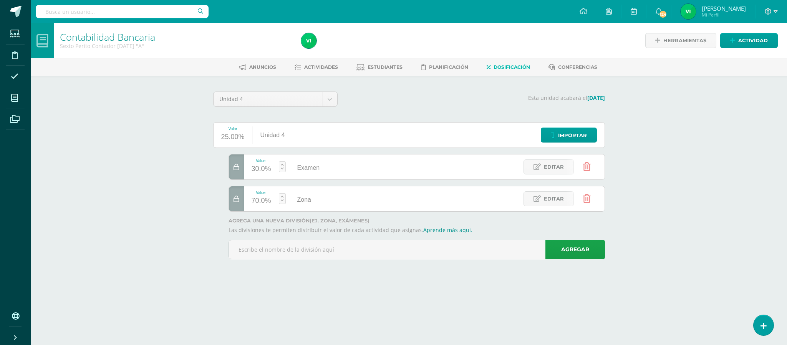
click at [237, 171] on div at bounding box center [236, 166] width 15 height 25
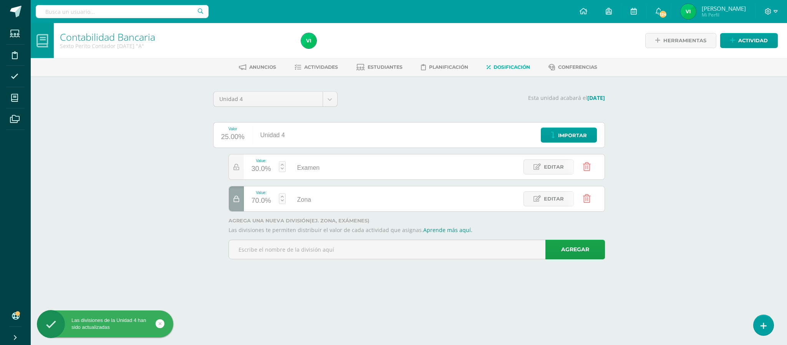
click at [234, 205] on div at bounding box center [236, 198] width 15 height 25
click at [588, 164] on icon at bounding box center [587, 167] width 8 height 8
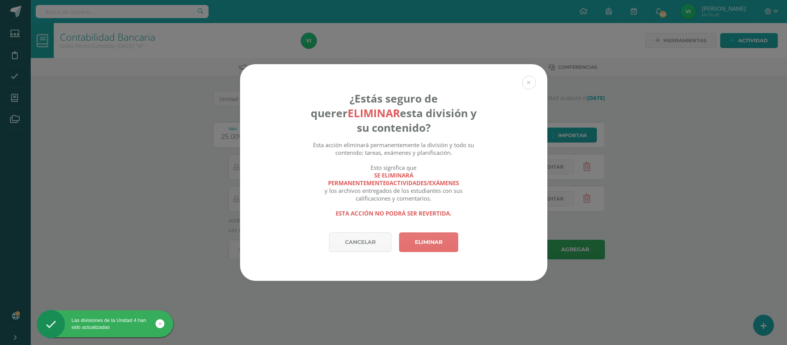
click at [418, 242] on link "Eliminar" at bounding box center [428, 242] width 59 height 20
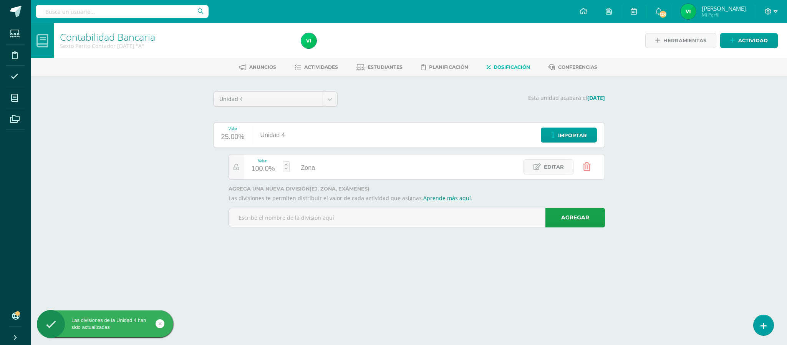
click at [586, 169] on icon at bounding box center [587, 167] width 8 height 8
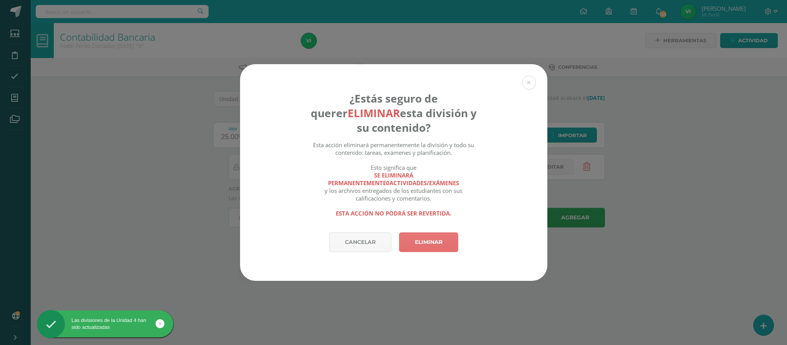
click at [417, 252] on link "Eliminar" at bounding box center [428, 242] width 59 height 20
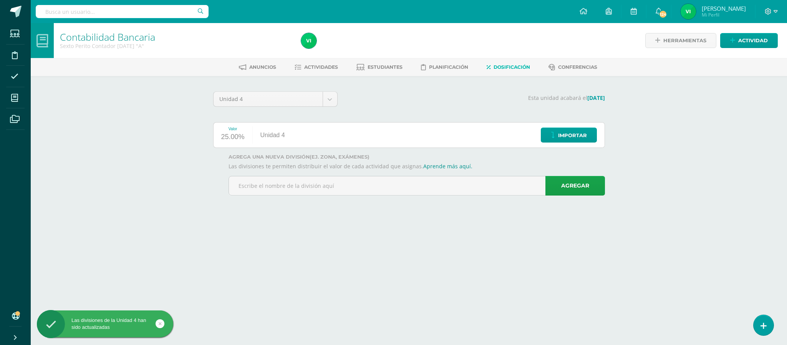
click at [317, 75] on div "Anuncios Actividades Estudiantes Planificación Dosificación Conferencias" at bounding box center [418, 67] width 775 height 18
click at [316, 69] on span "Actividades" at bounding box center [321, 67] width 34 height 6
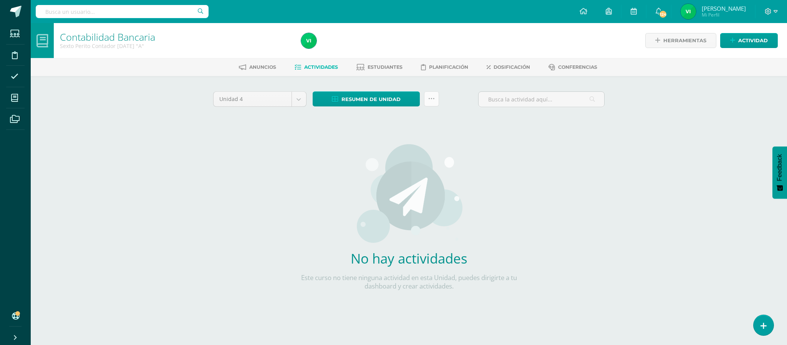
click at [435, 96] on link at bounding box center [431, 98] width 15 height 15
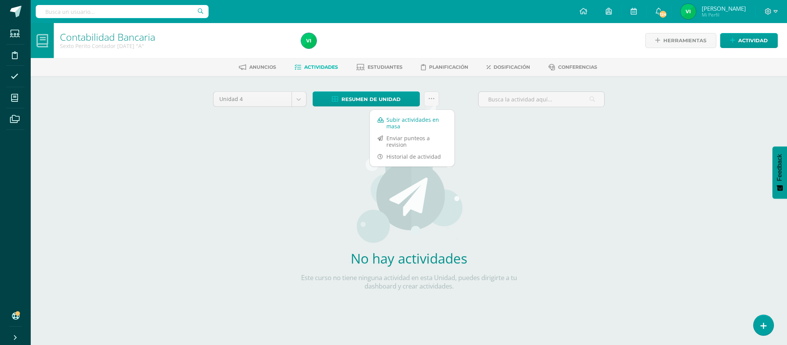
click at [416, 118] on link "Subir actividades en masa" at bounding box center [412, 123] width 85 height 18
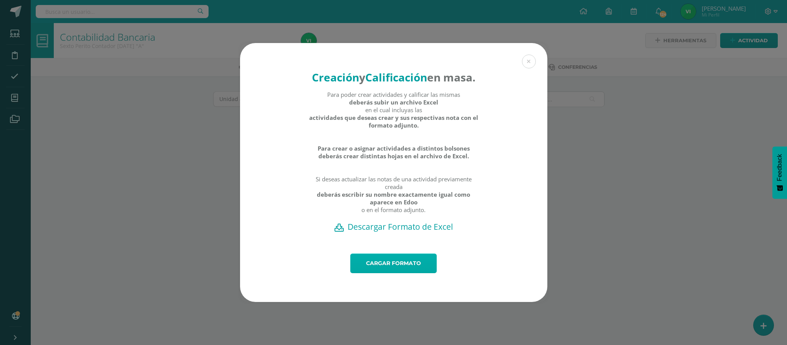
click at [394, 272] on link "Cargar formato" at bounding box center [393, 264] width 86 height 20
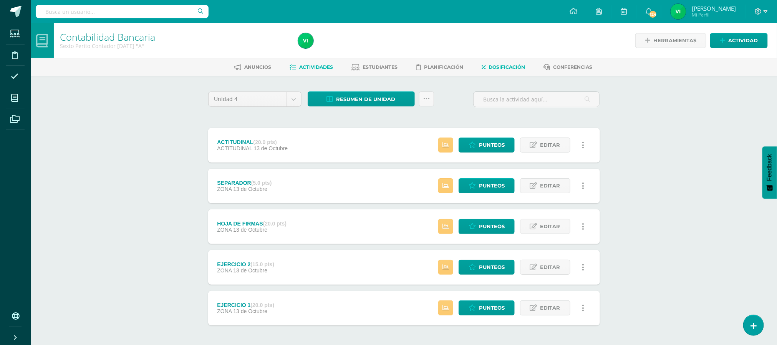
click at [486, 65] on icon at bounding box center [484, 67] width 4 height 7
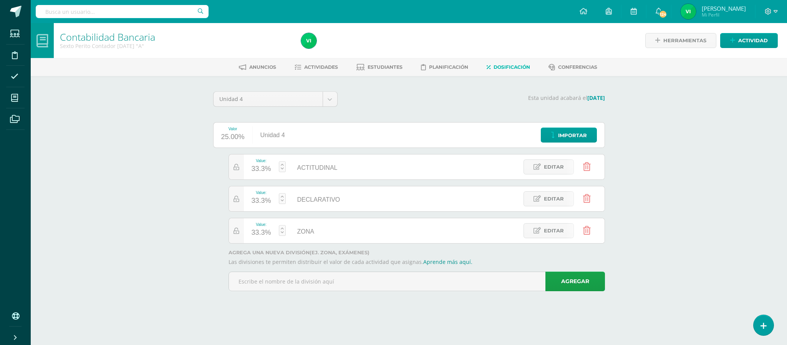
click at [255, 233] on div "33.3%" at bounding box center [262, 233] width 20 height 12
click at [321, 206] on link "Guardar" at bounding box center [323, 211] width 53 height 10
type input "60"
